Goal: Communication & Community: Answer question/provide support

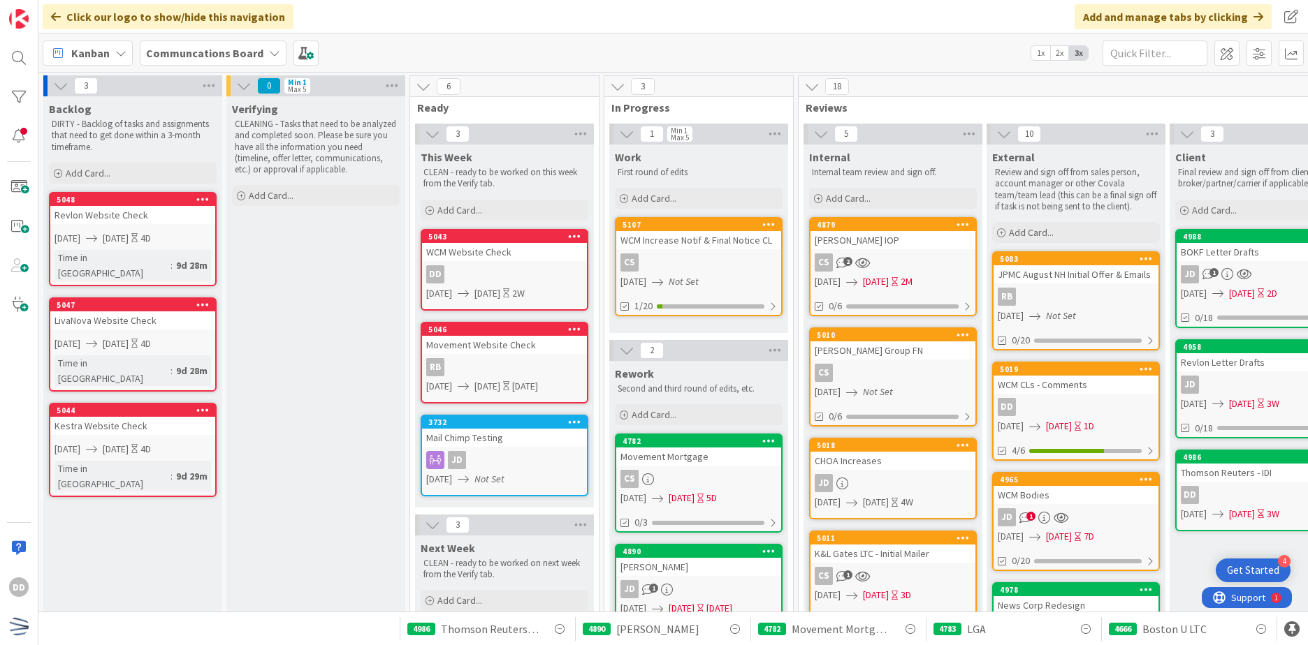
scroll to position [36, 0]
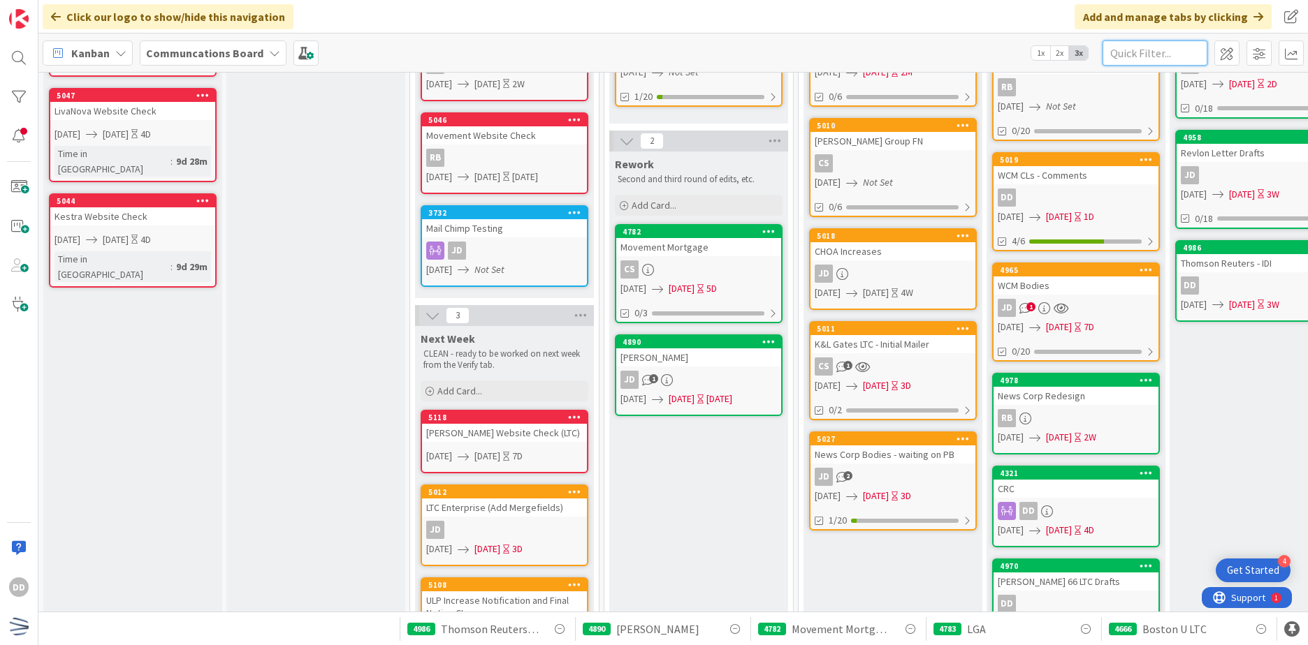
click at [1167, 49] on input "text" at bounding box center [1154, 53] width 105 height 25
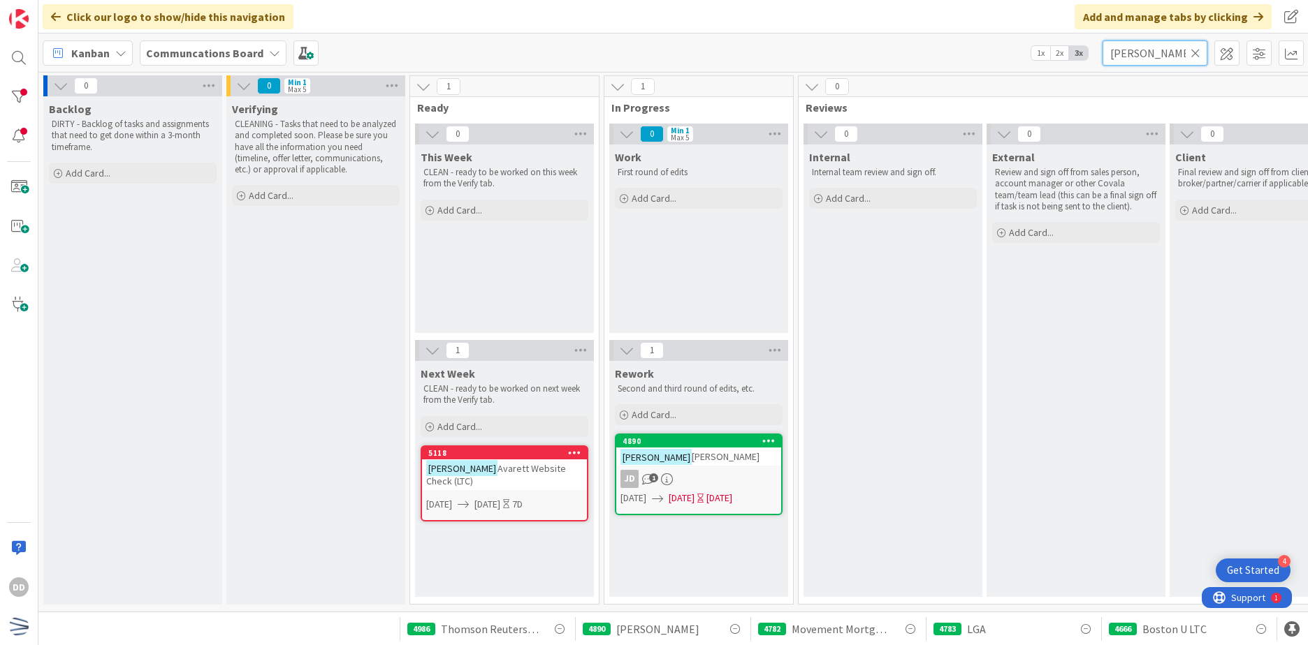
scroll to position [4, 0]
type input "[PERSON_NAME]"
click at [738, 464] on link "[STREET_ADDRESS][PERSON_NAME] 1 [DATE] [DATE] [DATE]" at bounding box center [699, 475] width 168 height 82
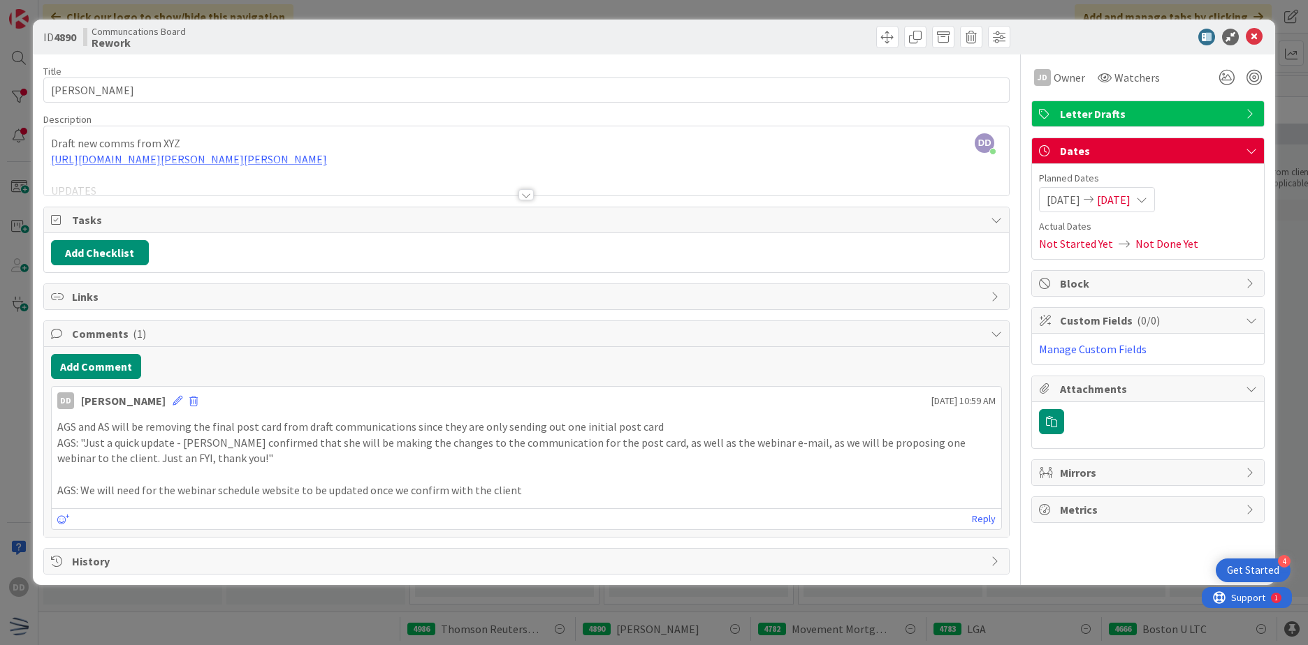
click at [526, 198] on div at bounding box center [525, 194] width 15 height 11
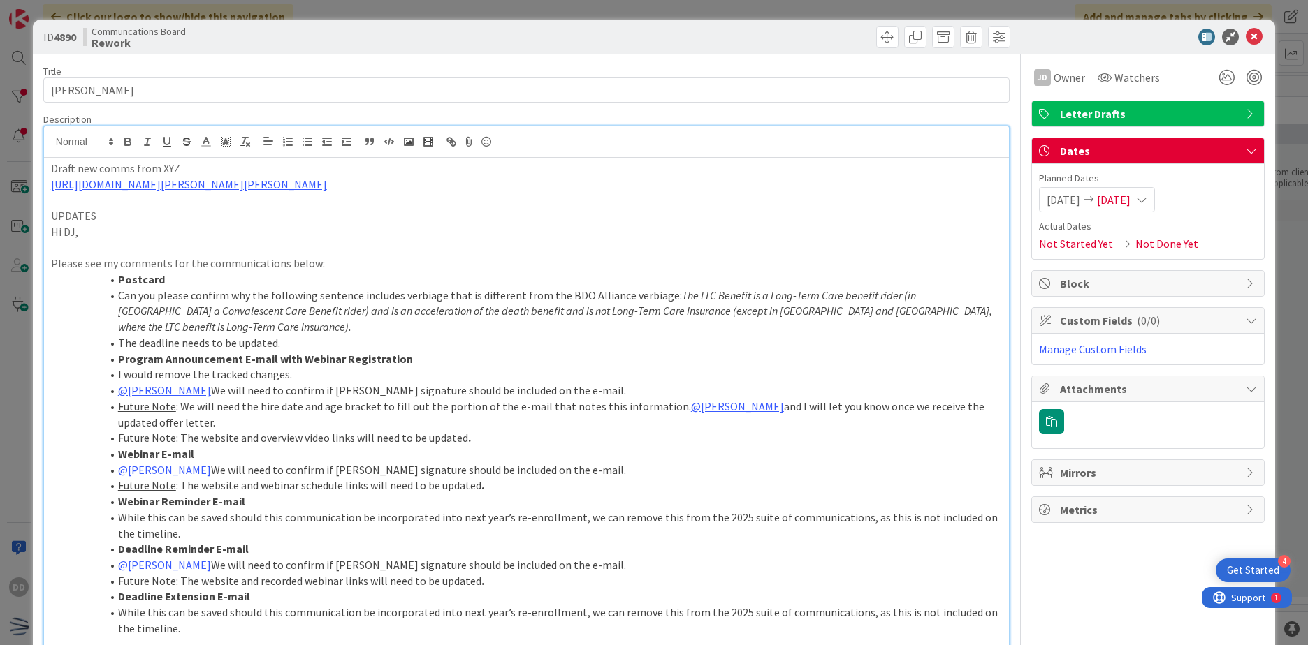
click at [1249, 40] on icon at bounding box center [1254, 37] width 17 height 17
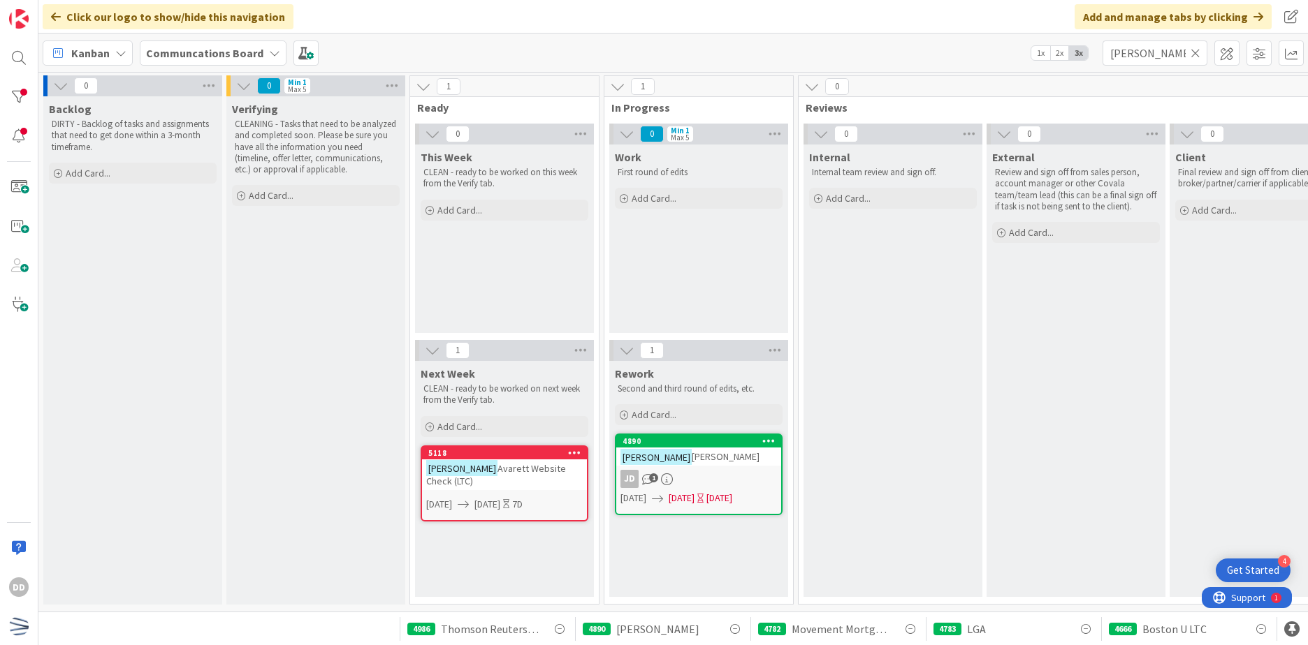
click at [734, 474] on div "JD 1" at bounding box center [698, 479] width 165 height 18
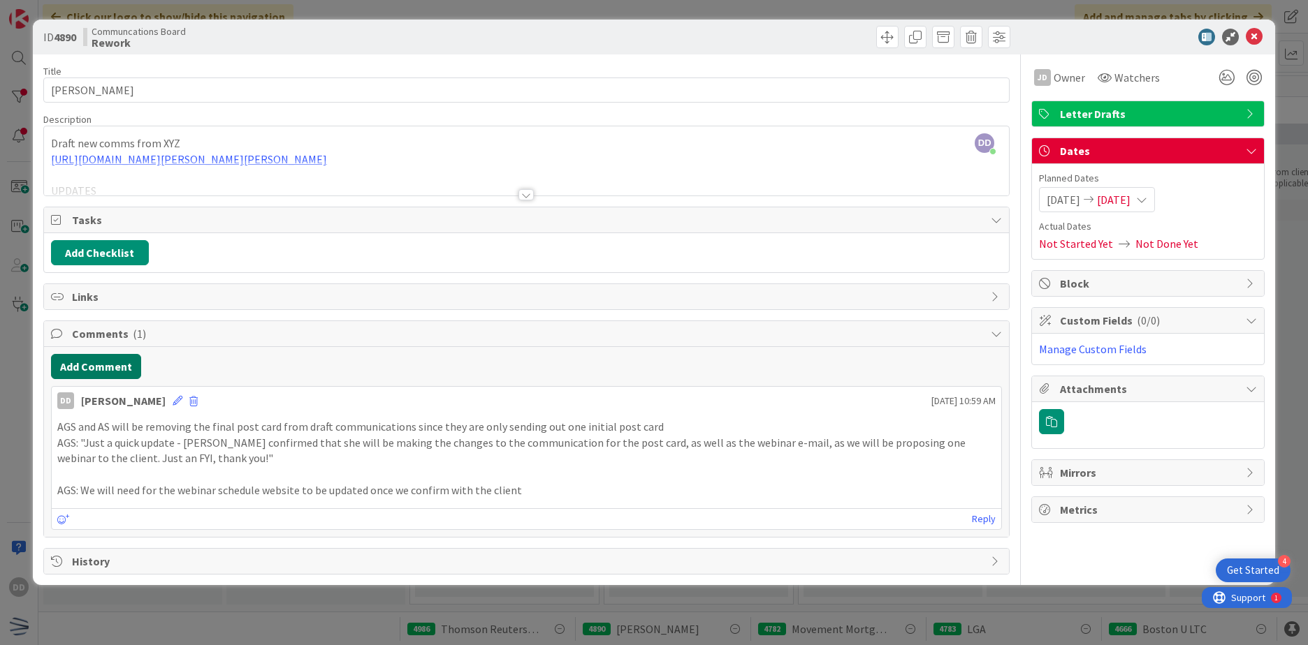
click at [108, 362] on button "Add Comment" at bounding box center [96, 366] width 90 height 25
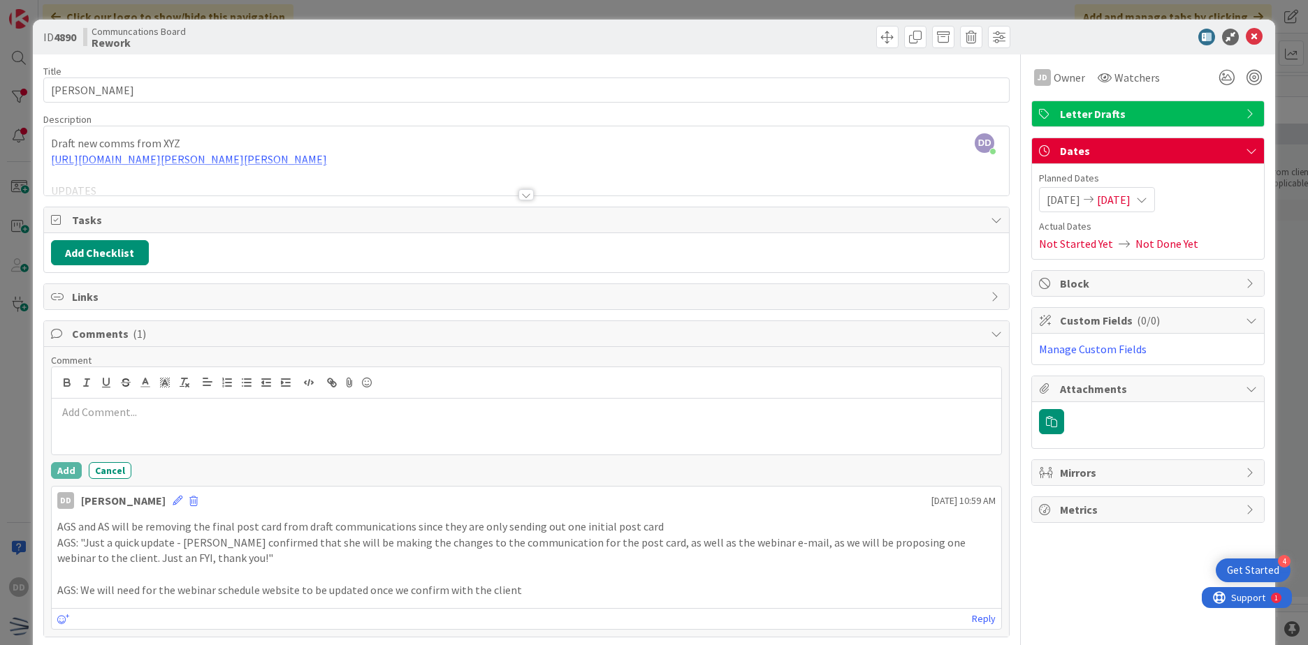
click at [187, 410] on p at bounding box center [526, 412] width 938 height 16
click at [204, 426] on div at bounding box center [526, 427] width 949 height 56
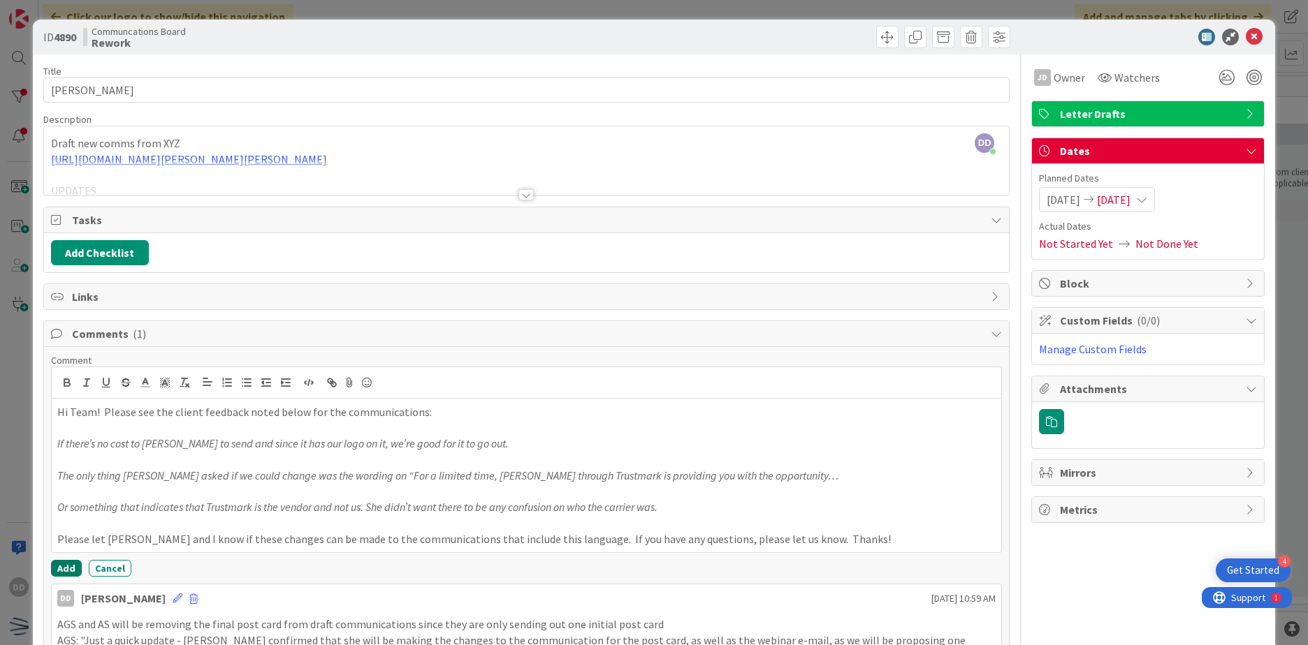
click at [55, 571] on button "Add" at bounding box center [66, 568] width 31 height 17
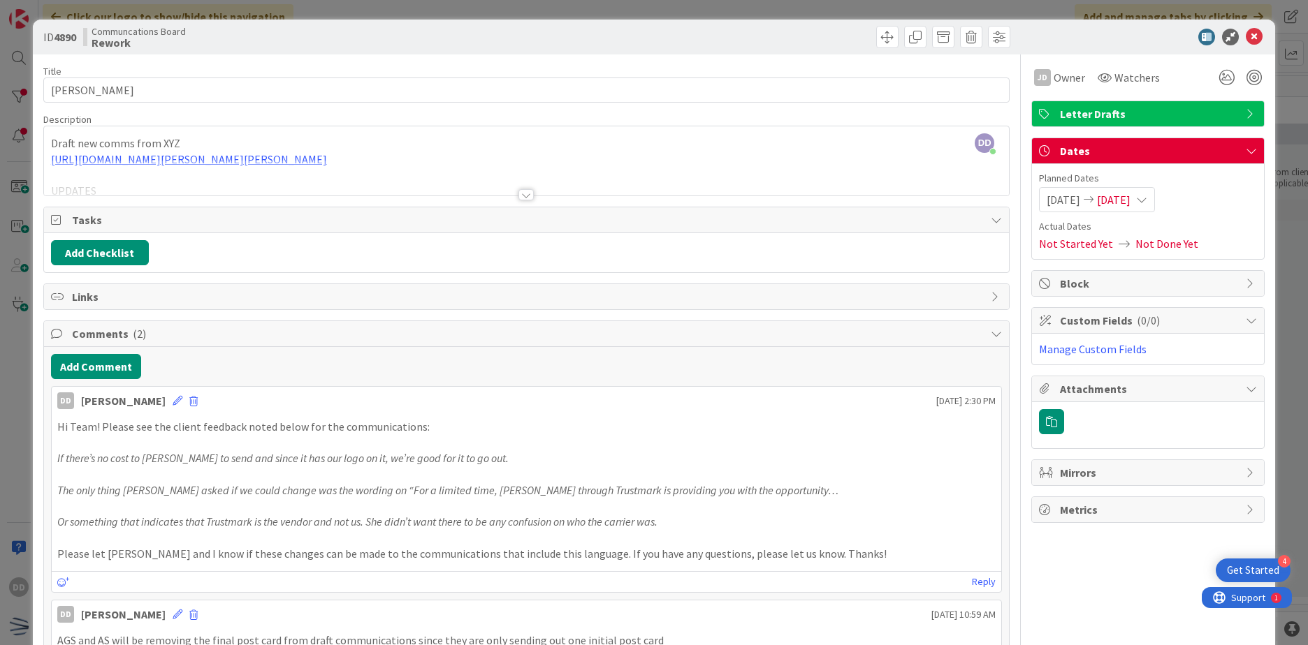
click at [1123, 198] on span "[DATE]" at bounding box center [1114, 199] width 34 height 17
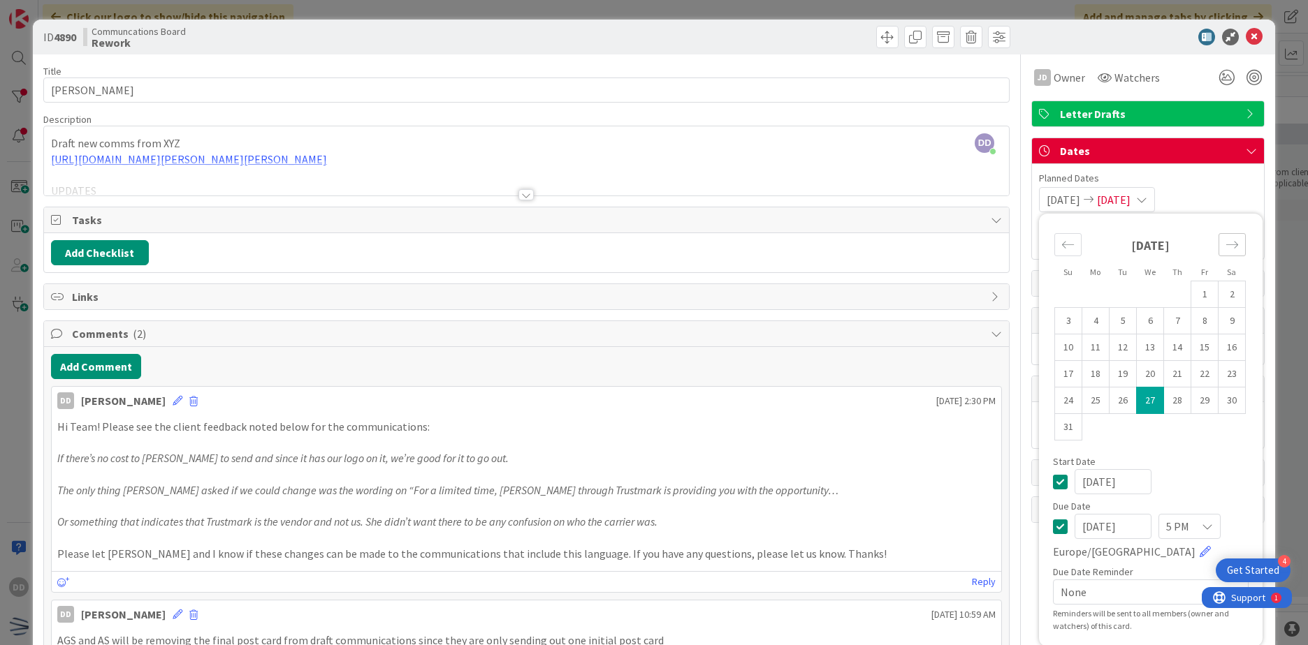
click at [1228, 242] on icon "Move forward to switch to the next month." at bounding box center [1231, 244] width 13 height 13
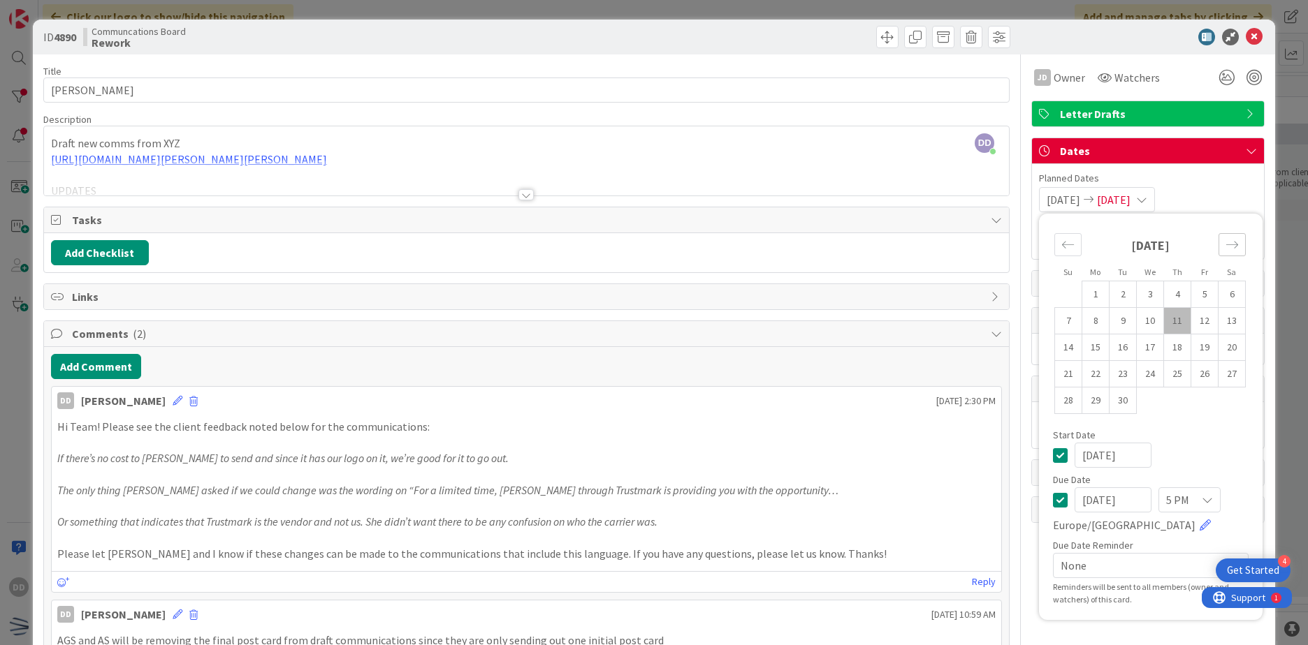
click at [1228, 242] on icon "Move forward to switch to the next month." at bounding box center [1231, 244] width 13 height 13
click at [1063, 244] on icon "Move backward to switch to the previous month." at bounding box center [1067, 244] width 13 height 13
click at [1200, 326] on td "12" at bounding box center [1204, 321] width 27 height 27
type input "[DATE]"
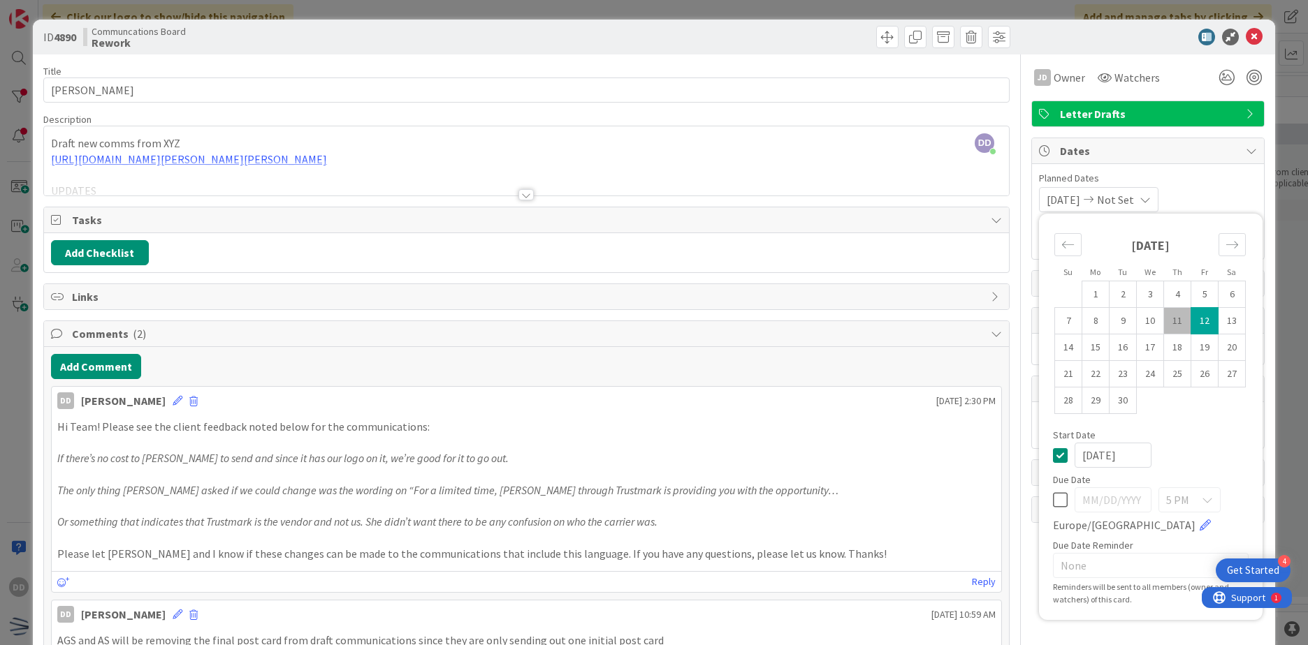
click at [1053, 505] on icon at bounding box center [1060, 500] width 15 height 17
type input "[DATE]"
click at [1174, 318] on td "11" at bounding box center [1177, 321] width 27 height 27
type input "[DATE]"
click at [1197, 326] on td "12" at bounding box center [1204, 321] width 27 height 27
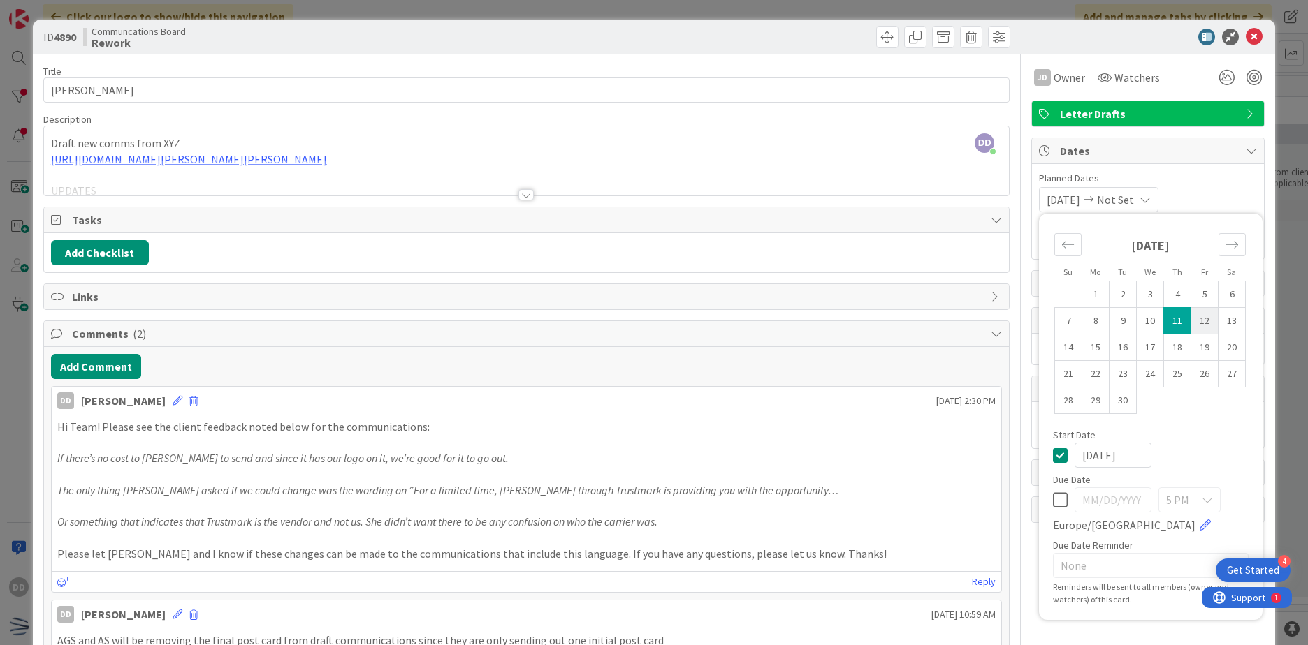
type input "[DATE]"
click at [1243, 25] on div "ID 4890 Communcations Board Rework" at bounding box center [654, 37] width 1242 height 35
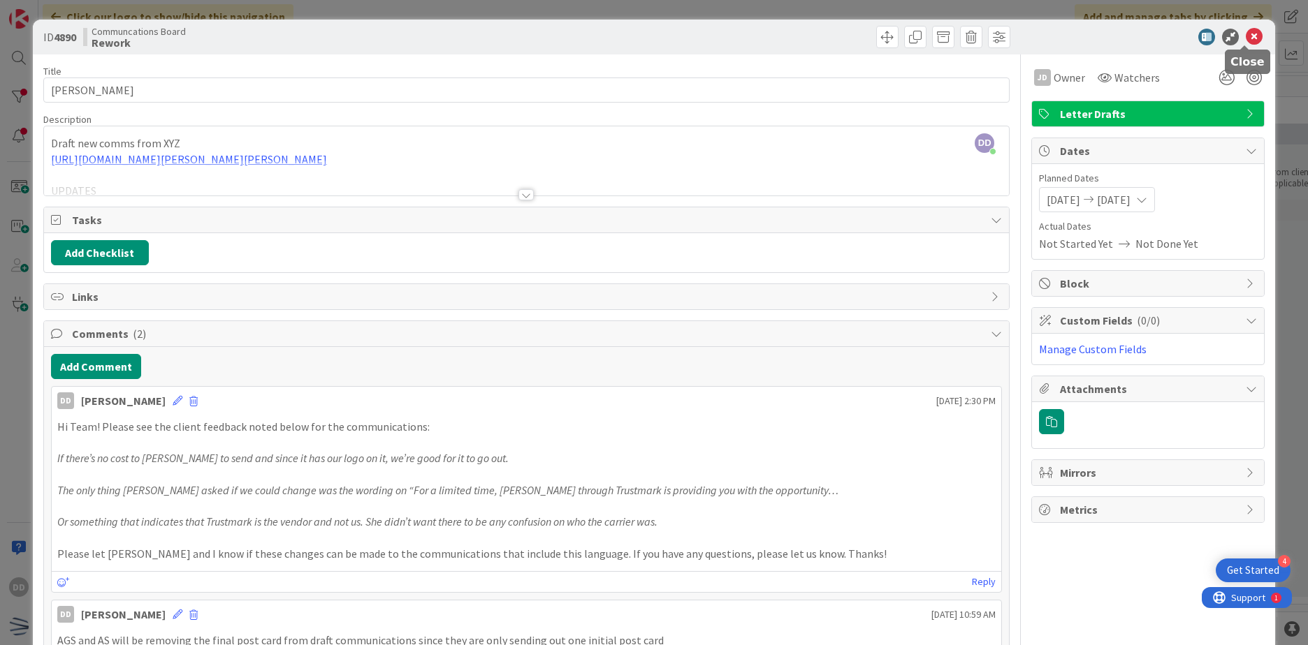
click at [1250, 34] on icon at bounding box center [1254, 37] width 17 height 17
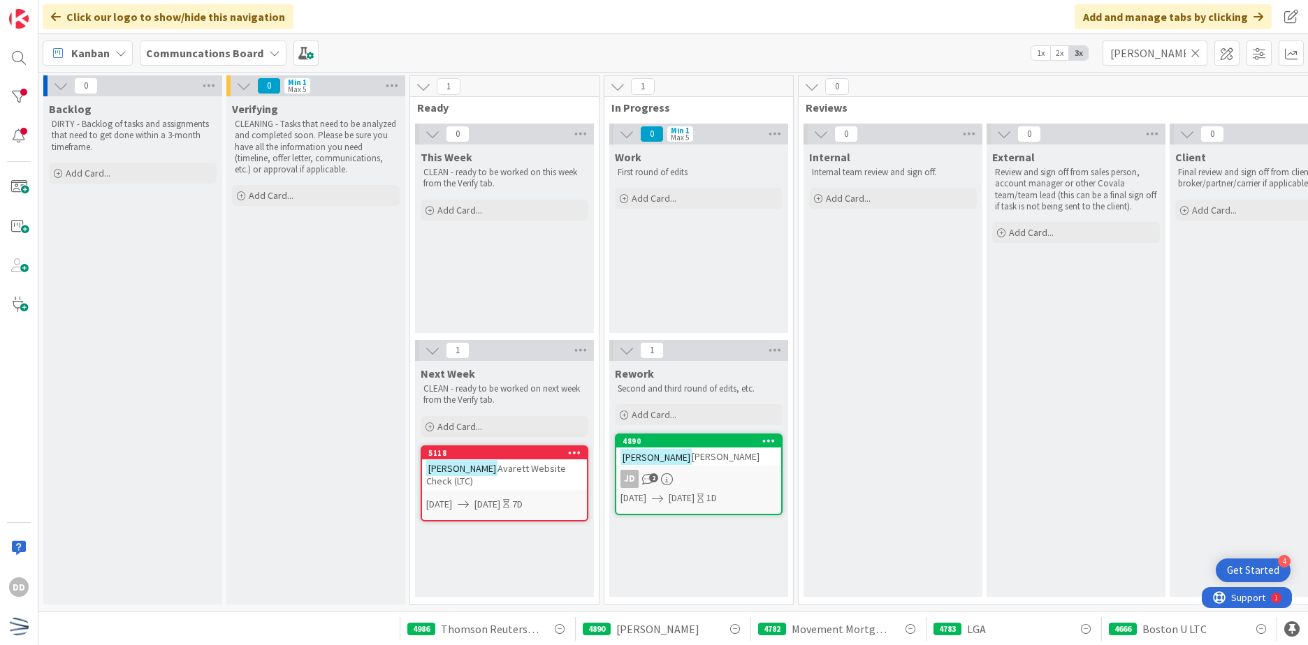
click at [718, 451] on div "[PERSON_NAME]" at bounding box center [698, 457] width 165 height 18
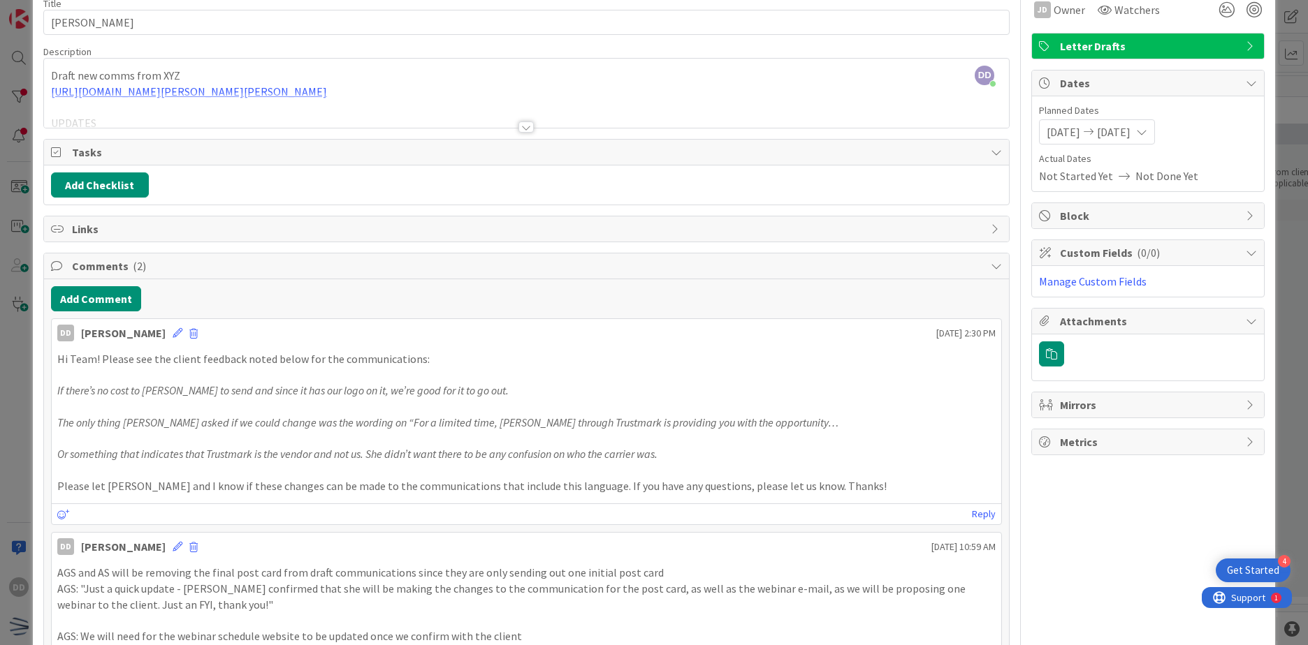
scroll to position [173, 0]
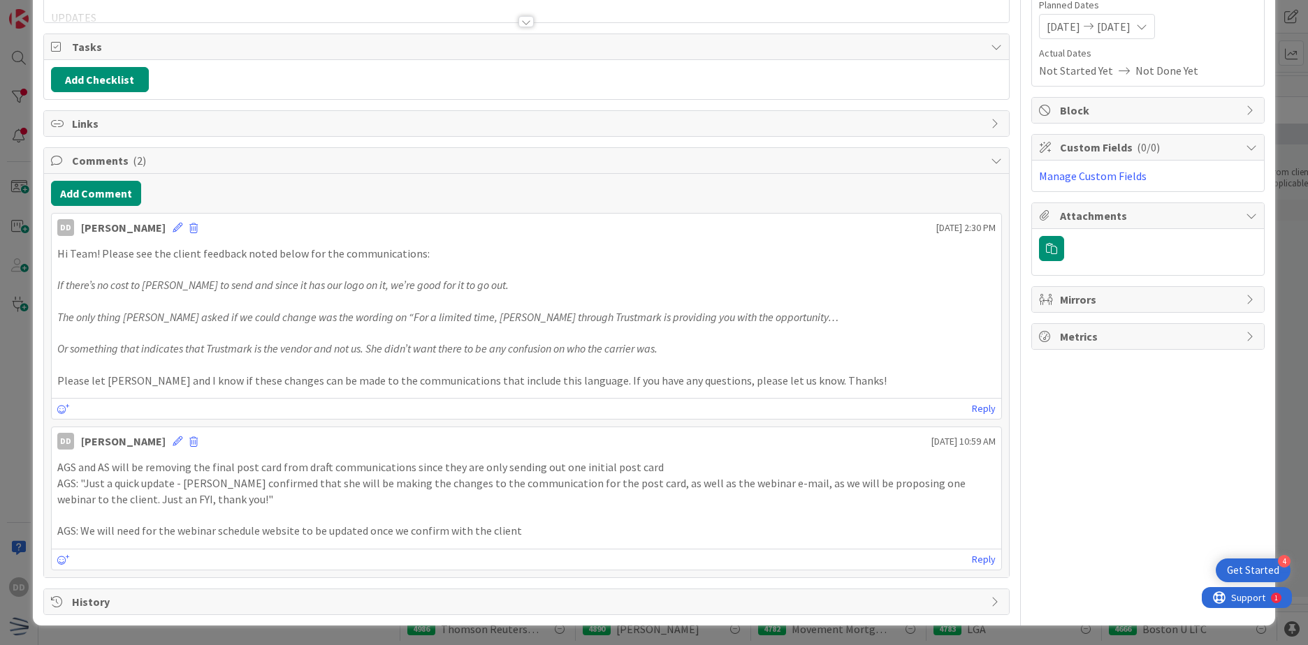
click at [436, 252] on p "Hi Team! Please see the client feedback noted below for the communications:" at bounding box center [526, 254] width 938 height 16
click at [55, 254] on div "Hi Team! Please see the client feedback noted below for the communications: If …" at bounding box center [526, 317] width 949 height 154
click at [61, 254] on p "Hi Team! Please see the client feedback noted below for the communications:" at bounding box center [526, 254] width 938 height 16
click at [57, 254] on p "Hi Team! Please see the client feedback noted below for the communications:" at bounding box center [526, 254] width 938 height 16
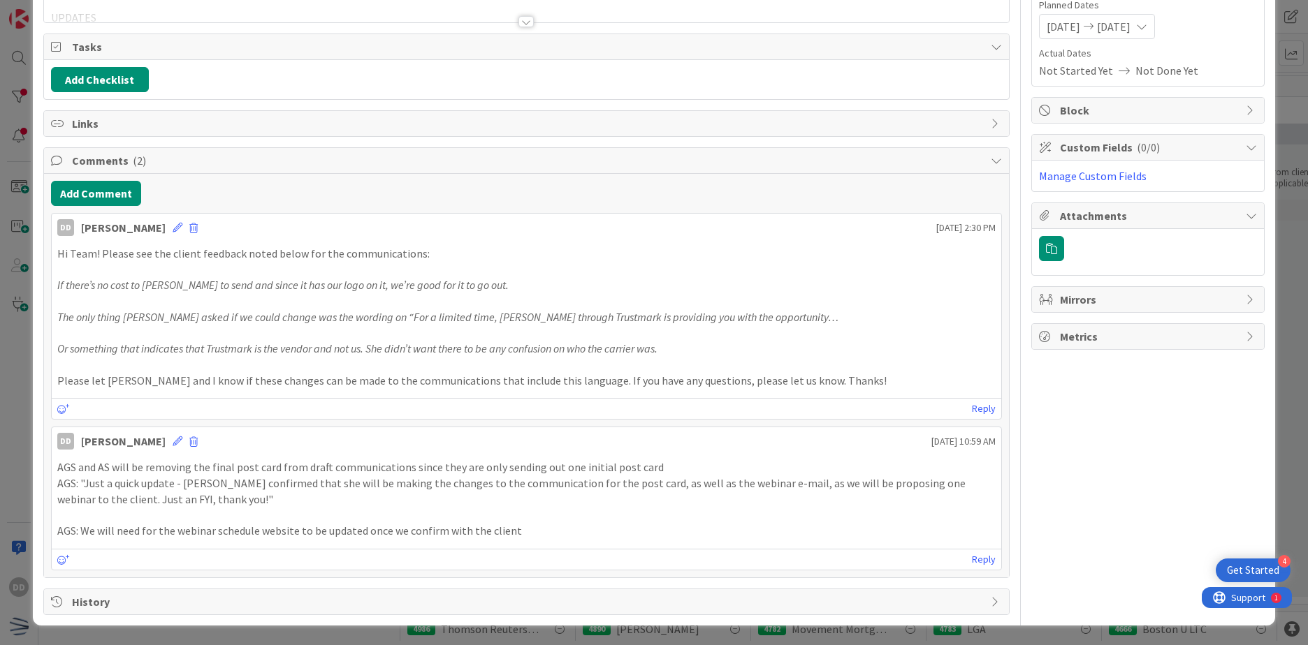
click at [62, 254] on p "Hi Team! Please see the client feedback noted below for the communications:" at bounding box center [526, 254] width 938 height 16
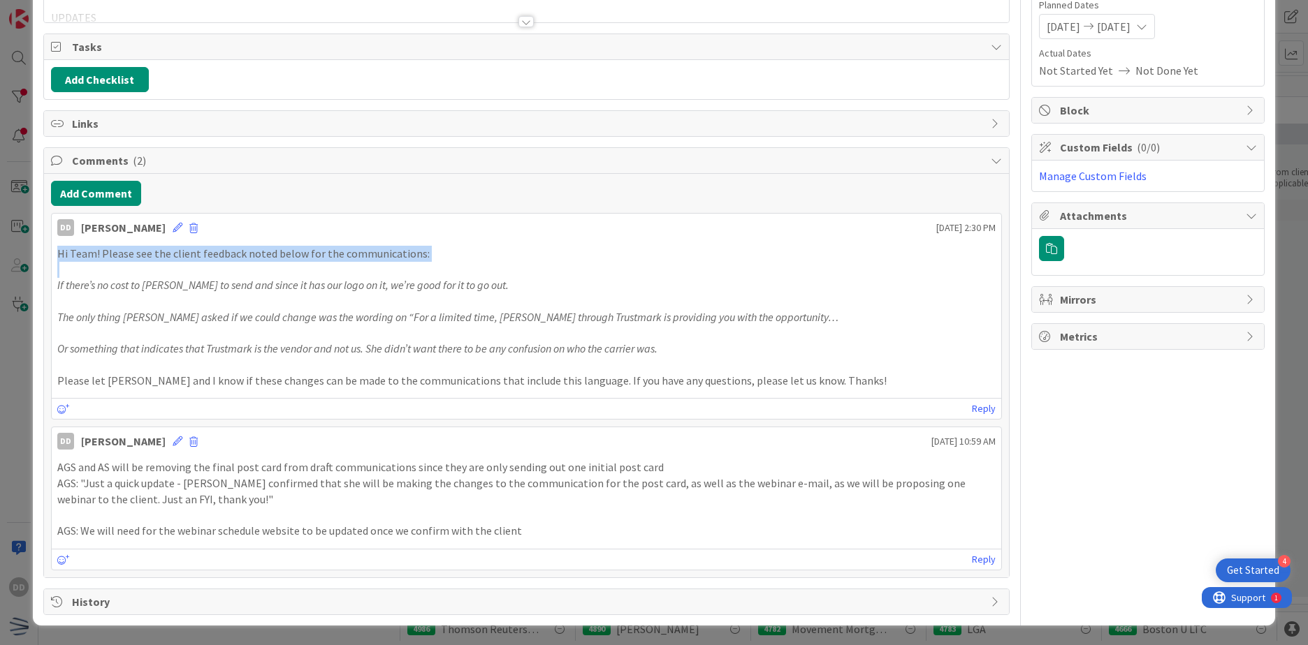
click at [62, 254] on p "Hi Team! Please see the client feedback noted below for the communications:" at bounding box center [526, 254] width 938 height 16
click at [60, 254] on p "Hi Team! Please see the client feedback noted below for the communications:" at bounding box center [526, 254] width 938 height 16
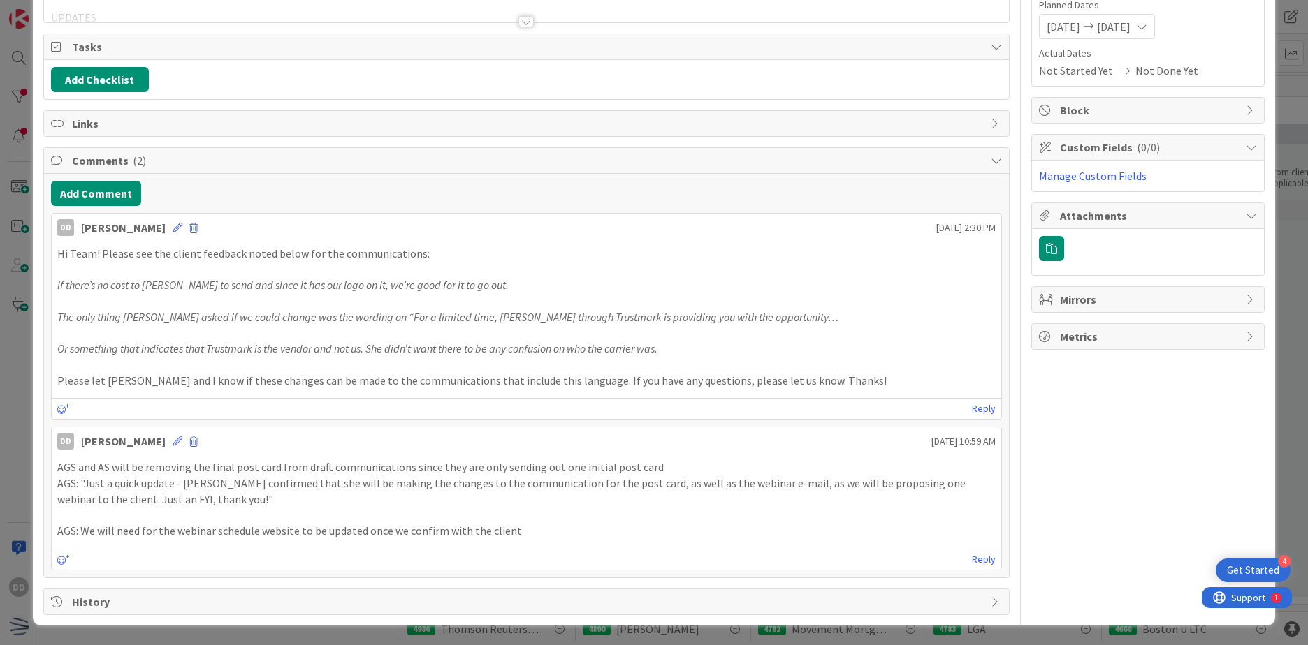
click at [158, 235] on div "[PERSON_NAME] [DATE] 2:30 PM" at bounding box center [526, 225] width 949 height 22
click at [155, 234] on div "[PERSON_NAME] [DATE] 2:30 PM" at bounding box center [526, 225] width 949 height 22
click at [173, 229] on icon at bounding box center [178, 228] width 10 height 10
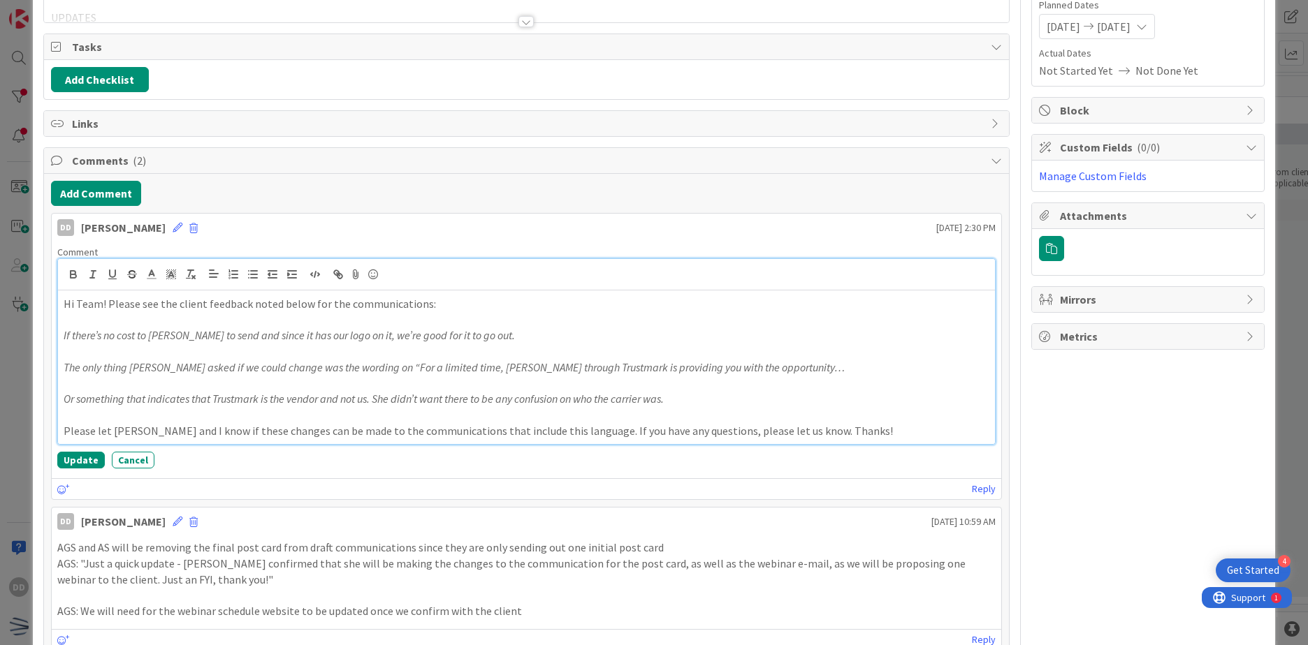
click at [64, 299] on p "Hi Team! Please see the client feedback noted below for the communications:" at bounding box center [527, 304] width 926 height 16
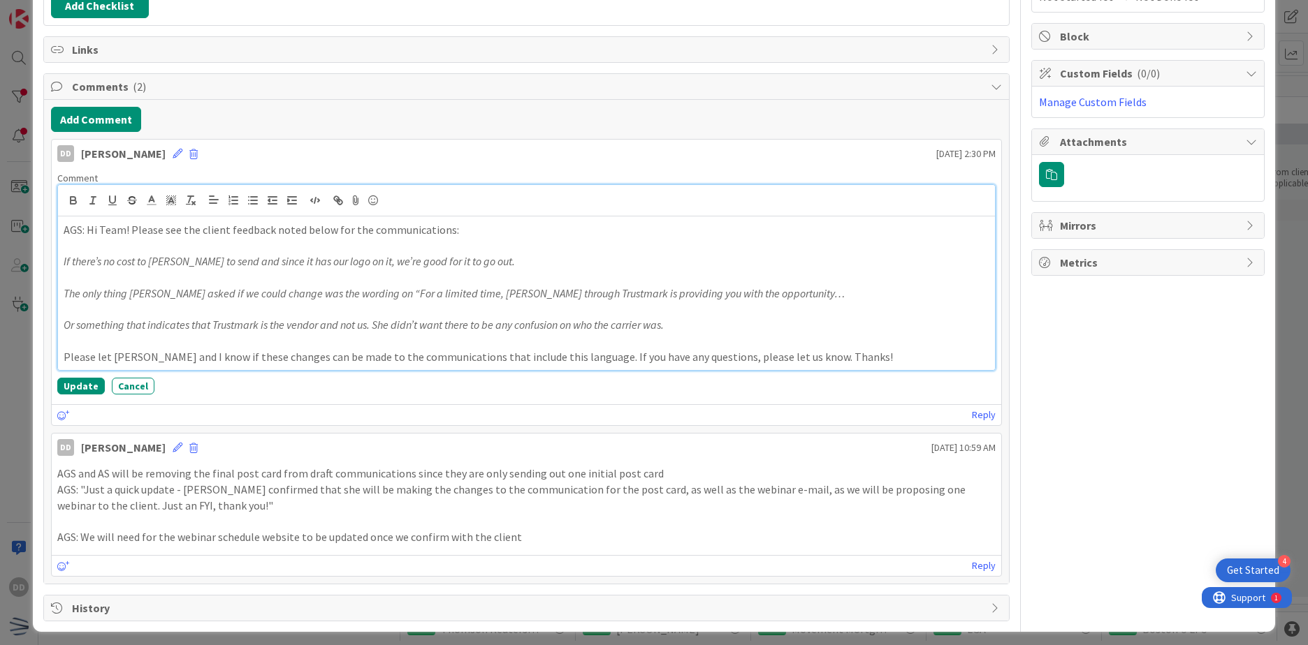
scroll to position [254, 0]
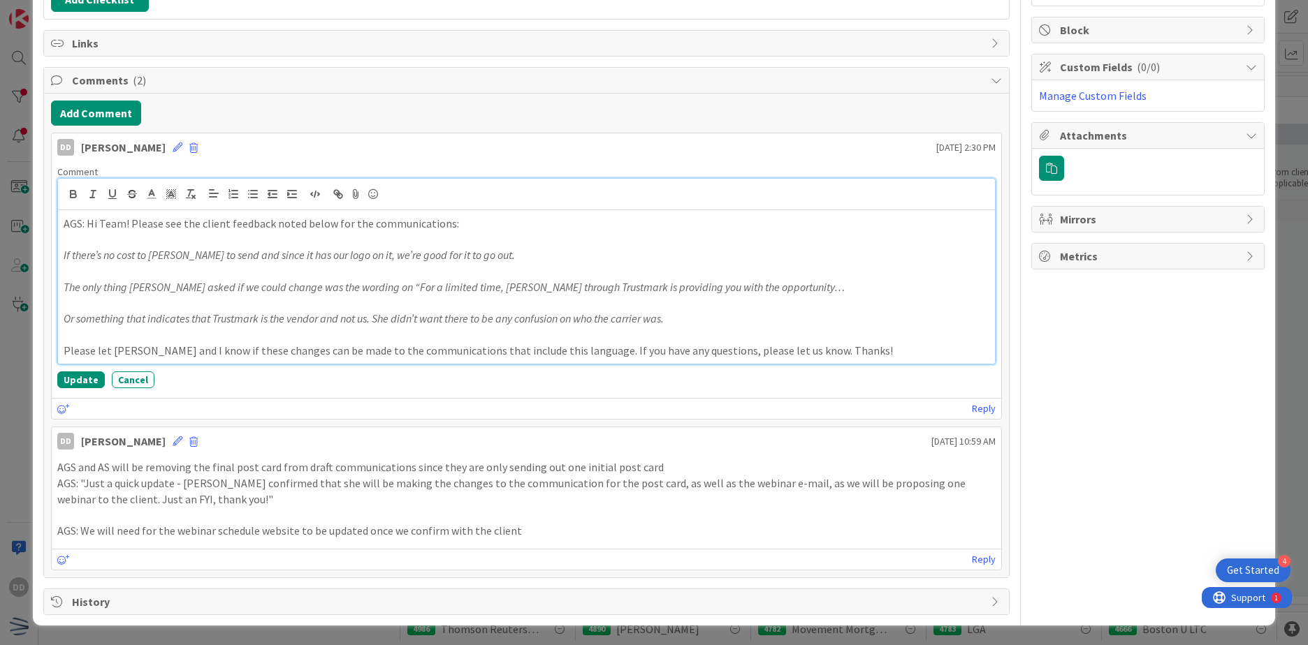
click at [859, 357] on p "Please let [PERSON_NAME] and I know if these changes can be made to the communi…" at bounding box center [527, 351] width 926 height 16
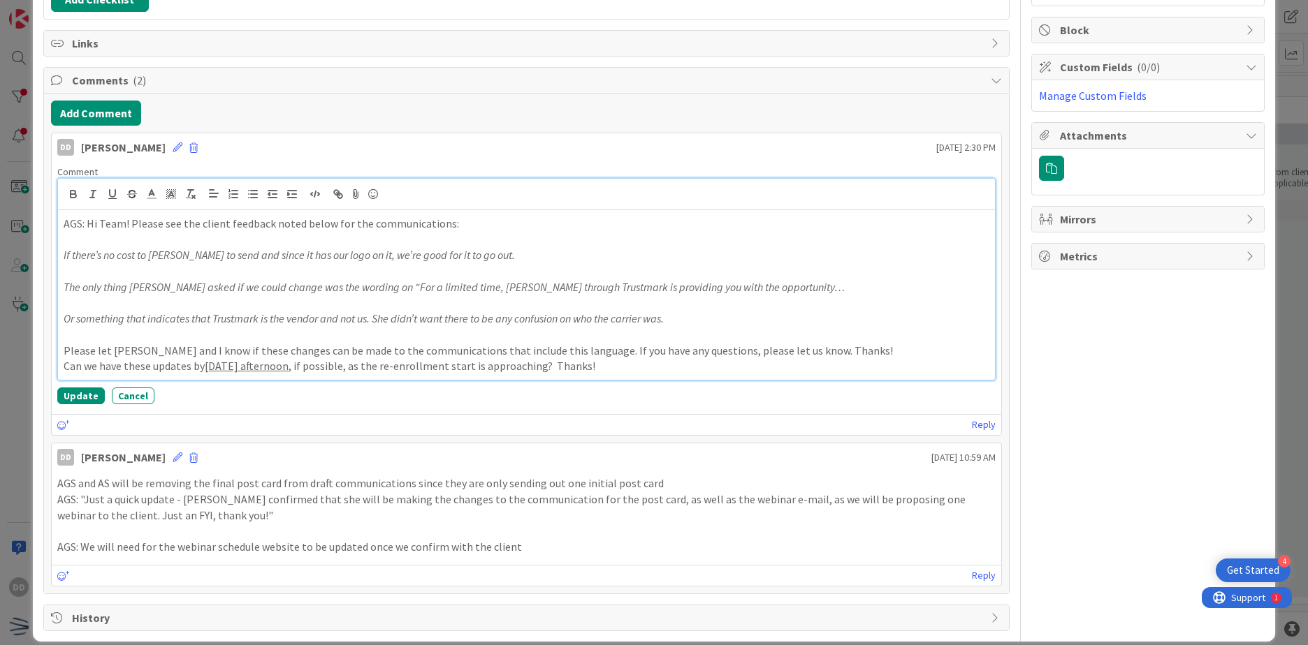
click at [882, 361] on p "Can we have these updates by [DATE] afternoon , if possible, as the re-enrollme…" at bounding box center [527, 366] width 926 height 16
click at [875, 356] on p "Please let [PERSON_NAME] and I know if these changes can be made to the communi…" at bounding box center [527, 351] width 926 height 16
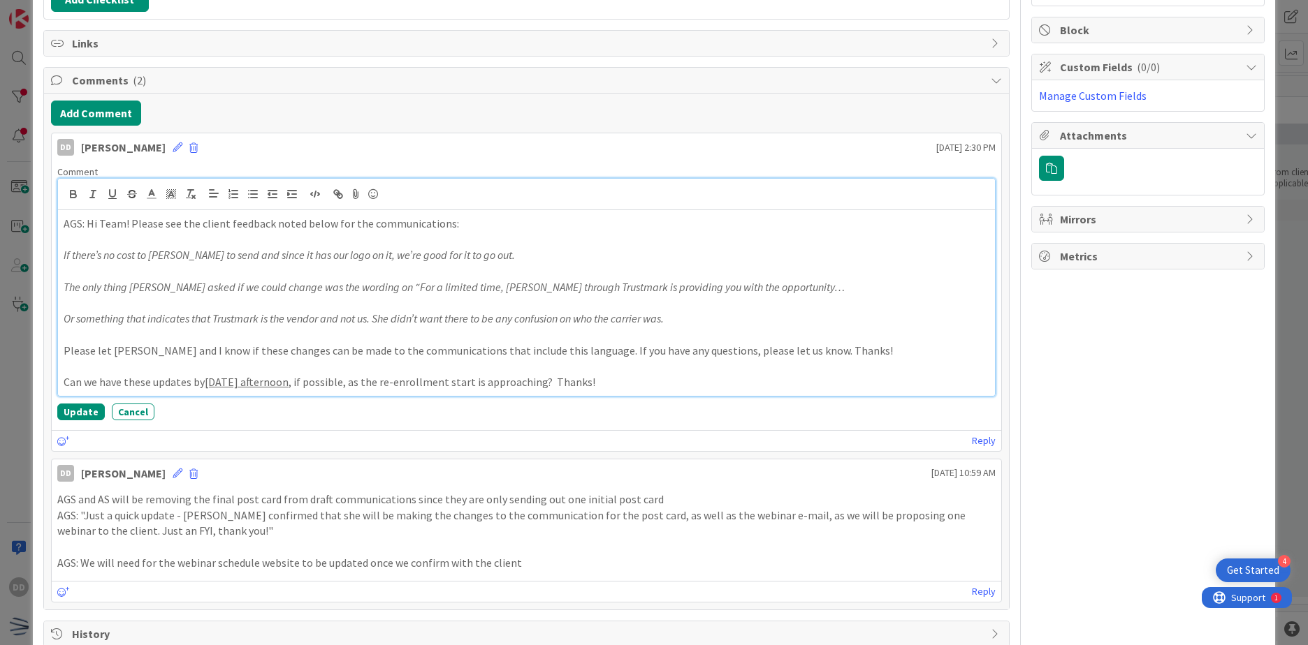
click at [654, 388] on p "Can we have these updates by [DATE] afternoon , if possible, as the re-enrollme…" at bounding box center [527, 382] width 926 height 16
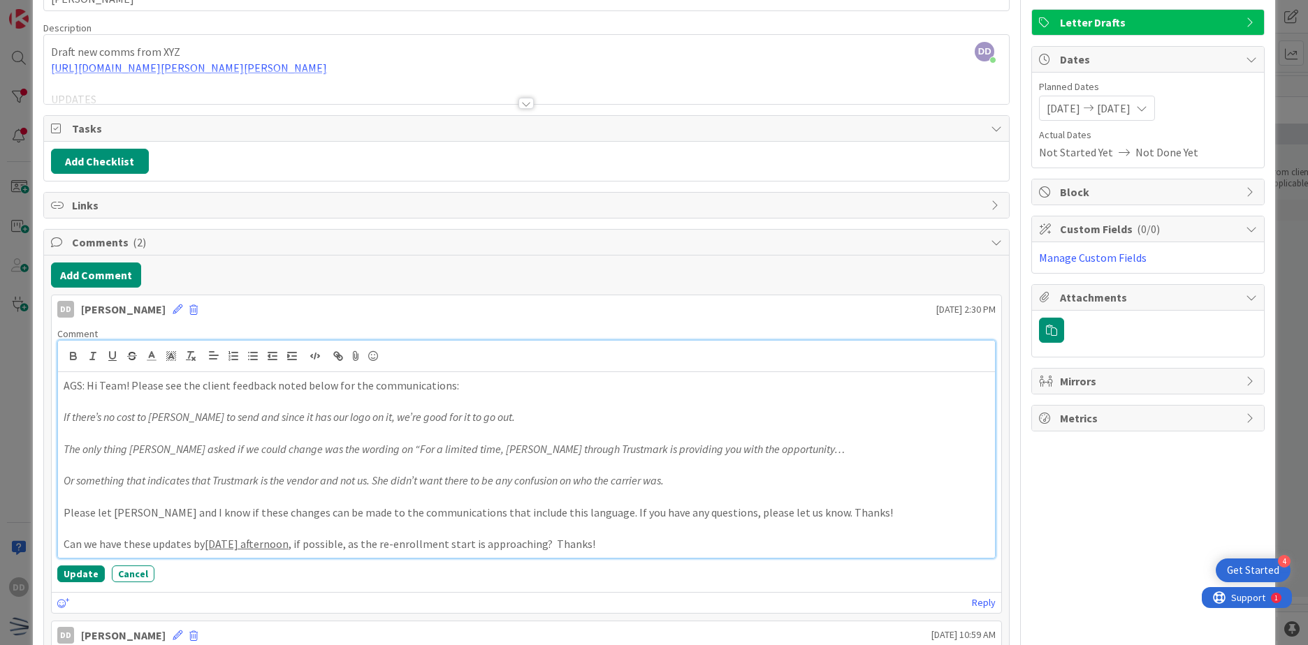
scroll to position [0, 0]
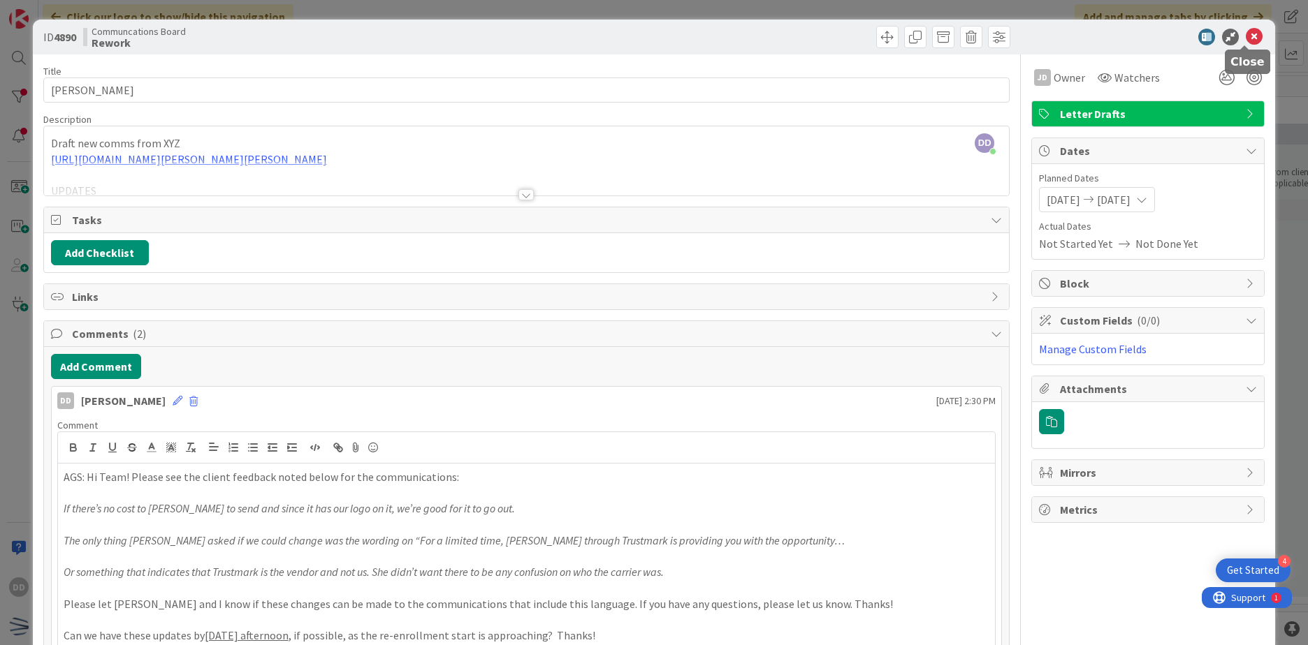
click at [1248, 36] on icon at bounding box center [1254, 37] width 17 height 17
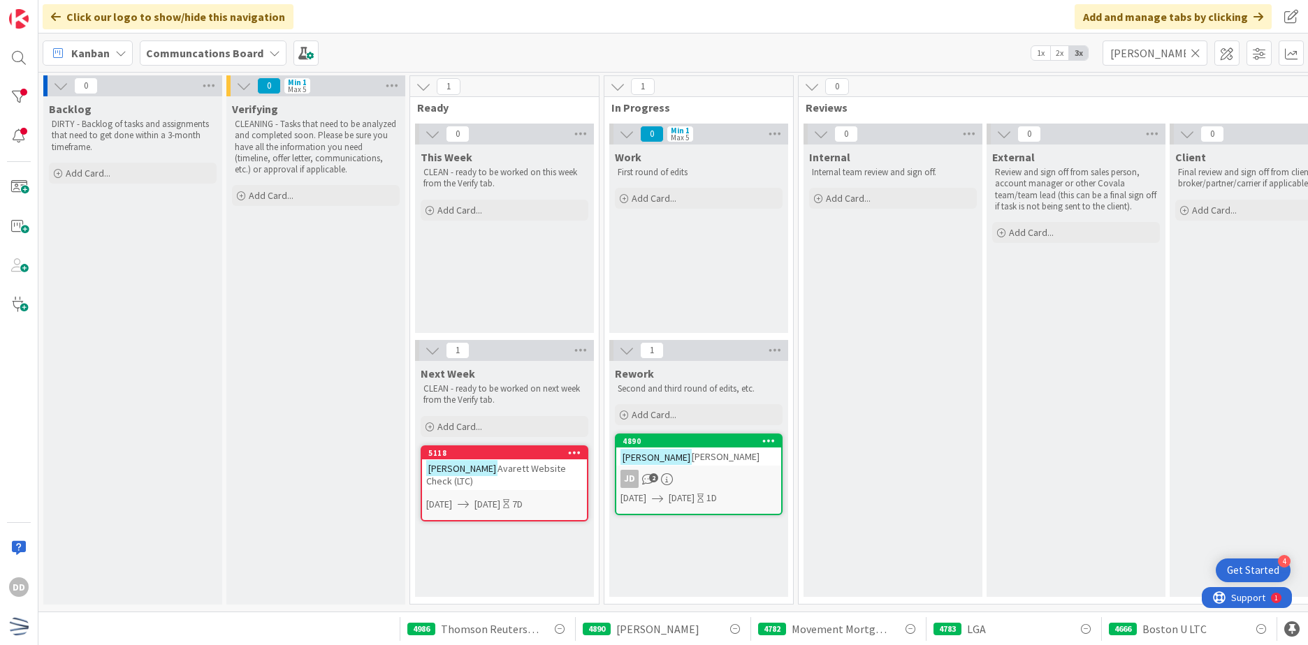
click at [1198, 51] on icon at bounding box center [1195, 53] width 10 height 13
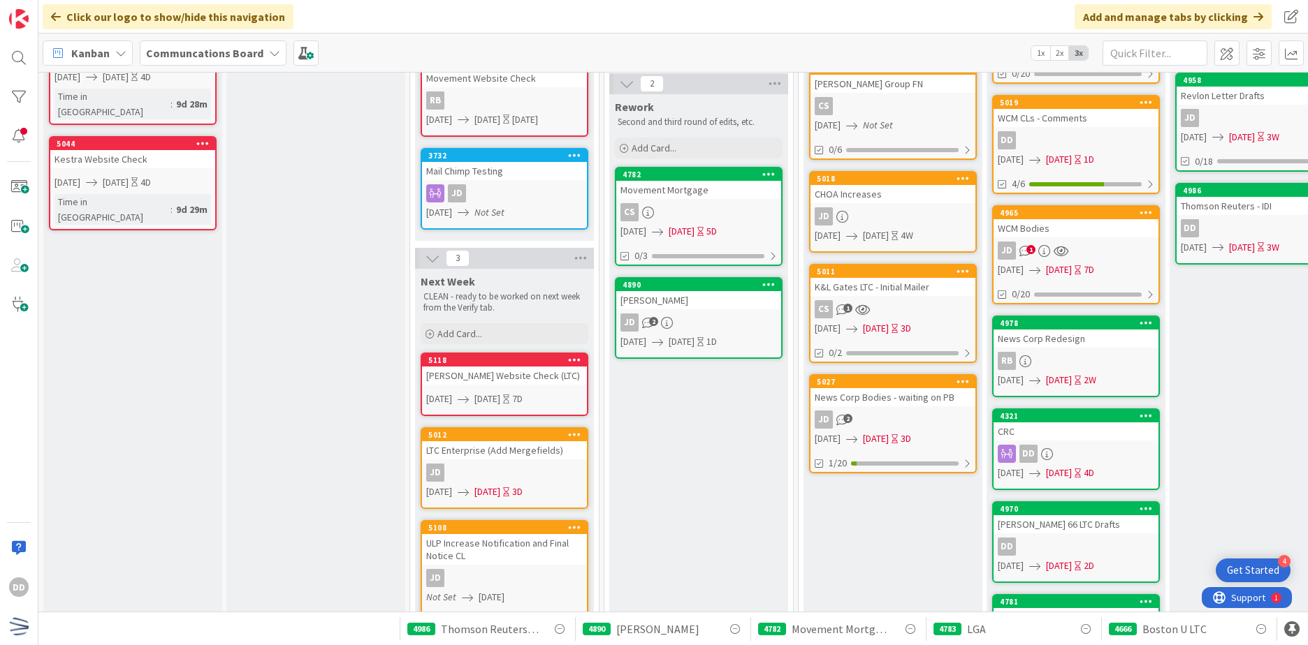
scroll to position [144, 0]
